Goal: Information Seeking & Learning: Learn about a topic

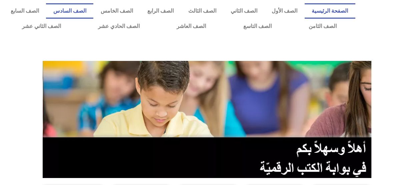
click at [93, 10] on link "الصف السادس" at bounding box center [69, 10] width 47 height 15
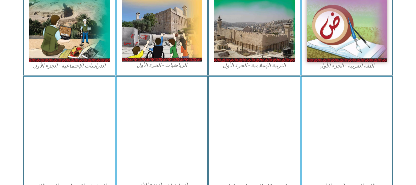
scroll to position [266, 0]
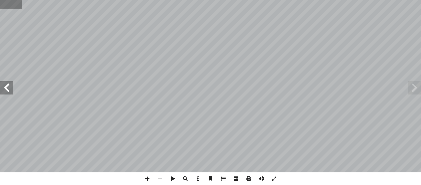
drag, startPoint x: 11, startPoint y: 4, endPoint x: 16, endPoint y: 4, distance: 4.4
click at [13, 4] on input "text" at bounding box center [11, 4] width 22 height 9
type input "**"
click at [416, 87] on span at bounding box center [413, 87] width 13 height 13
click at [10, 86] on span at bounding box center [6, 87] width 13 height 13
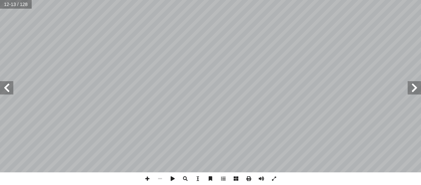
click at [10, 87] on span at bounding box center [6, 87] width 13 height 13
click at [8, 87] on span at bounding box center [6, 87] width 13 height 13
click at [146, 177] on span at bounding box center [147, 179] width 13 height 13
click at [146, 179] on span at bounding box center [147, 179] width 13 height 13
click at [316, 0] on html "الصفحة الرئيسية الصف الأول الصف الثاني الصف الثالث الصف الرابع الصف الخامس الصف…" at bounding box center [210, 30] width 421 height 61
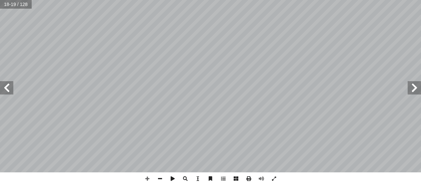
click at [8, 94] on span at bounding box center [6, 87] width 13 height 13
click at [7, 89] on span at bounding box center [6, 87] width 13 height 13
click at [162, 181] on span at bounding box center [160, 179] width 13 height 13
click at [151, 180] on span at bounding box center [147, 179] width 13 height 13
click at [220, 0] on html "الصفحة الرئيسية الصف الأول الصف الثاني الصف الثالث الصف الرابع الصف الخامس الصف…" at bounding box center [210, 30] width 421 height 61
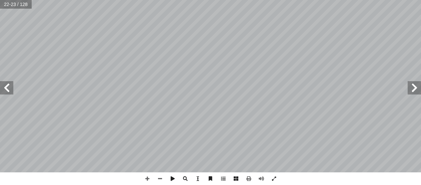
click at [182, 0] on html "الصفحة الرئيسية الصف الأول الصف الثاني الصف الثالث الصف الرابع الصف الخامس الصف…" at bounding box center [210, 30] width 421 height 61
